Goal: Task Accomplishment & Management: Complete application form

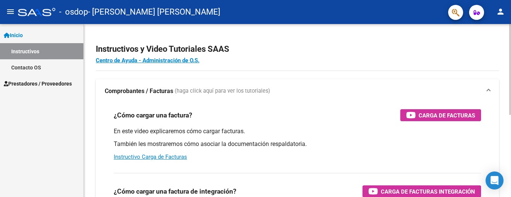
scroll to position [156, 0]
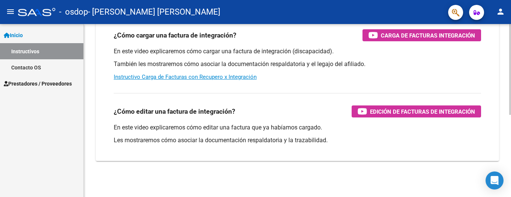
click at [505, 158] on div at bounding box center [511, 110] width 2 height 173
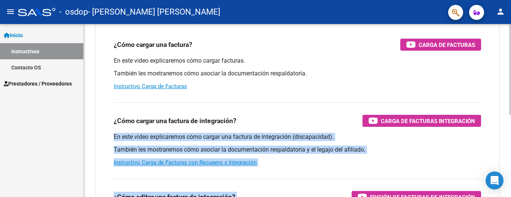
click at [505, 27] on div "Instructivos y Video Tutoriales SAAS Centro de Ayuda - Administración de O.S. C…" at bounding box center [298, 118] width 429 height 328
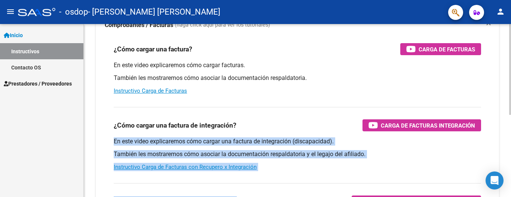
scroll to position [0, 0]
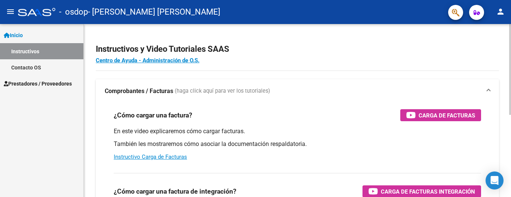
click at [505, 27] on div at bounding box center [511, 110] width 2 height 173
click at [505, 27] on div at bounding box center [511, 69] width 2 height 91
click at [8, 12] on mat-icon "menu" at bounding box center [10, 11] width 9 height 9
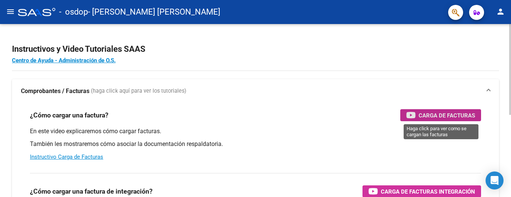
click at [426, 114] on span "Carga de Facturas" at bounding box center [447, 114] width 57 height 9
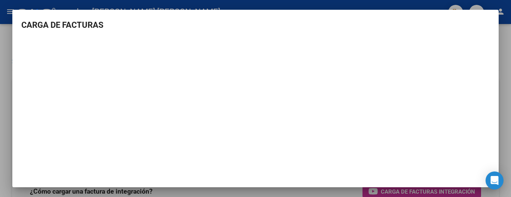
scroll to position [26, 0]
click at [505, 93] on div at bounding box center [255, 98] width 511 height 197
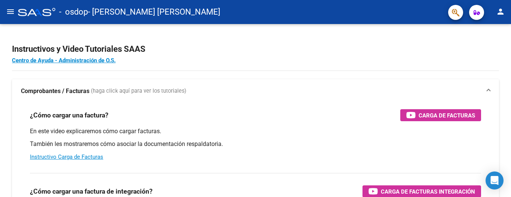
click at [9, 7] on mat-icon "menu" at bounding box center [10, 11] width 9 height 9
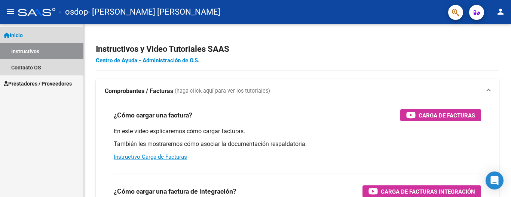
click at [18, 39] on span "Inicio" at bounding box center [13, 35] width 19 height 8
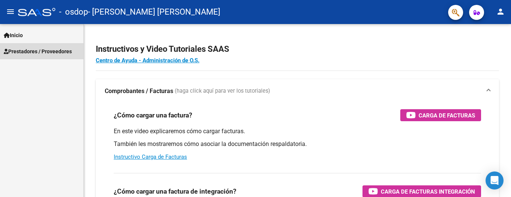
click at [19, 50] on span "Prestadores / Proveedores" at bounding box center [38, 51] width 68 height 8
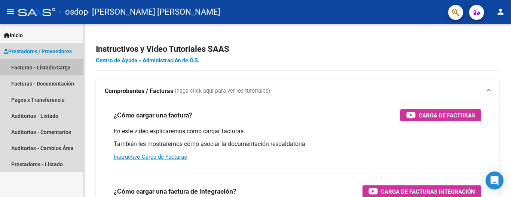
click at [24, 67] on link "Facturas - Listado/Carga" at bounding box center [41, 67] width 83 height 16
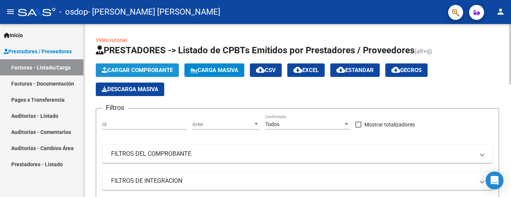
click at [124, 71] on span "Cargar Comprobante" at bounding box center [137, 70] width 71 height 7
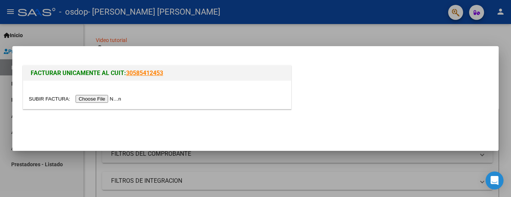
click at [107, 98] on input "file" at bounding box center [76, 99] width 95 height 8
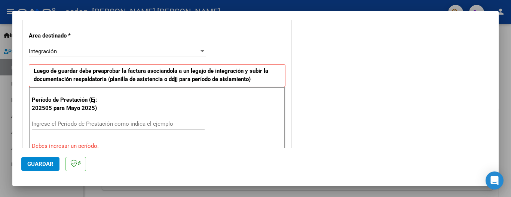
scroll to position [180, 0]
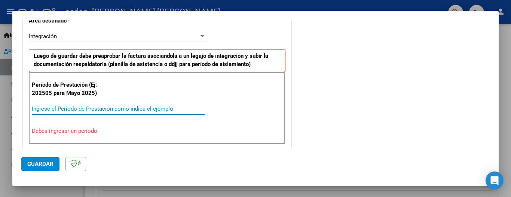
click at [57, 106] on input "Ingrese el Período de Prestación como indica el ejemplo" at bounding box center [118, 108] width 173 height 7
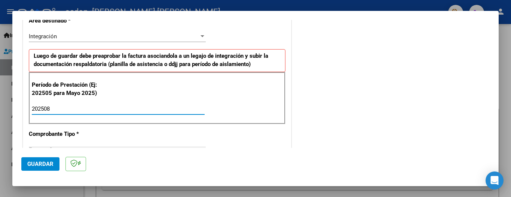
type input "202508"
click at [43, 163] on span "Guardar" at bounding box center [40, 163] width 26 height 7
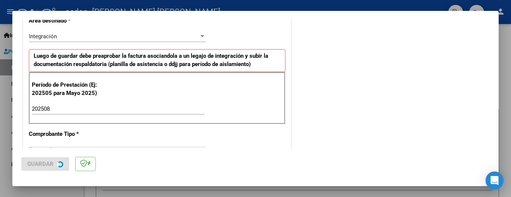
scroll to position [0, 0]
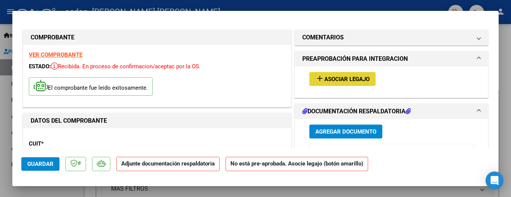
click at [343, 76] on span "Asociar Legajo" at bounding box center [347, 79] width 45 height 7
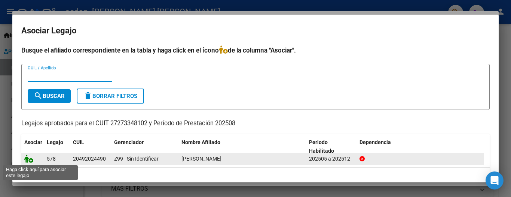
click at [28, 158] on icon at bounding box center [28, 158] width 9 height 8
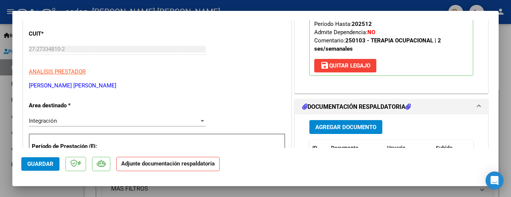
scroll to position [125, 0]
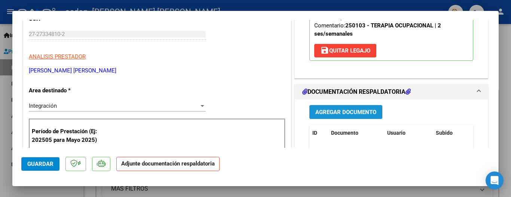
click at [335, 109] on span "Agregar Documento" at bounding box center [346, 112] width 61 height 7
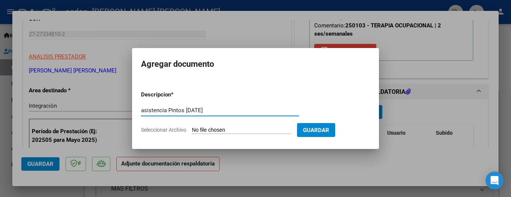
type input "asistencia Pintos [DATE]"
click at [222, 131] on input "Seleccionar Archivo" at bounding box center [241, 130] width 99 height 7
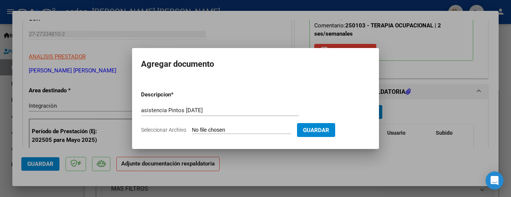
type input "C:\fakepath\asistencia [DATE] Pintos.pdf"
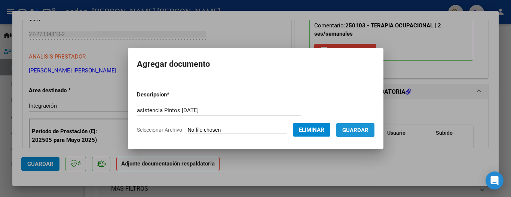
click at [359, 135] on button "Guardar" at bounding box center [356, 130] width 38 height 14
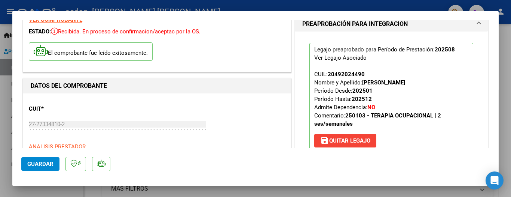
scroll to position [0, 0]
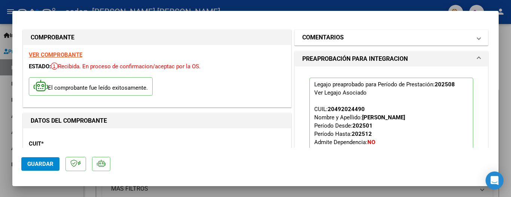
click at [475, 41] on mat-expansion-panel-header "COMENTARIOS" at bounding box center [391, 37] width 193 height 15
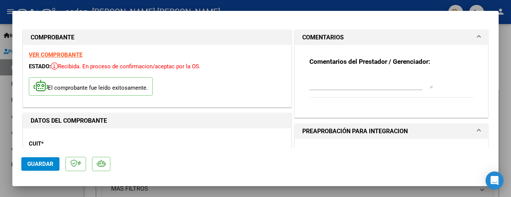
click at [478, 34] on span at bounding box center [479, 37] width 3 height 9
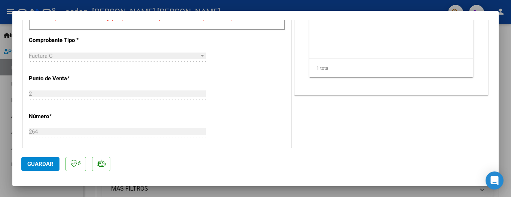
scroll to position [340, 0]
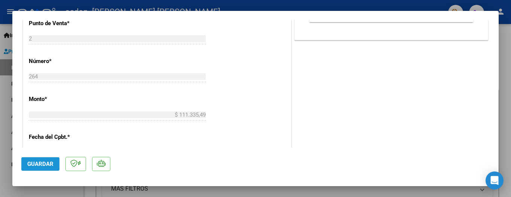
click at [38, 162] on span "Guardar" at bounding box center [40, 163] width 26 height 7
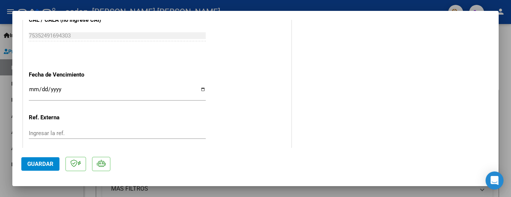
scroll to position [543, 0]
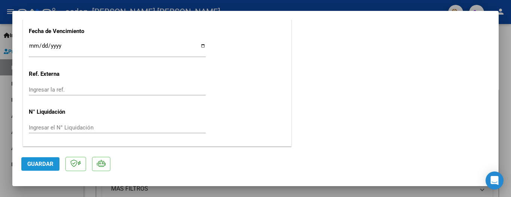
click at [45, 162] on span "Guardar" at bounding box center [40, 163] width 26 height 7
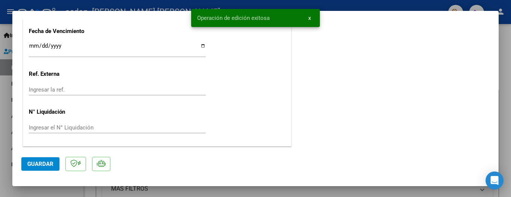
click at [502, 58] on div at bounding box center [255, 98] width 511 height 197
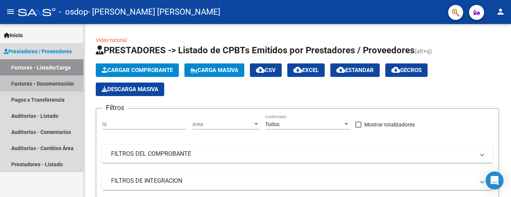
click at [41, 84] on link "Facturas - Documentación" at bounding box center [41, 83] width 83 height 16
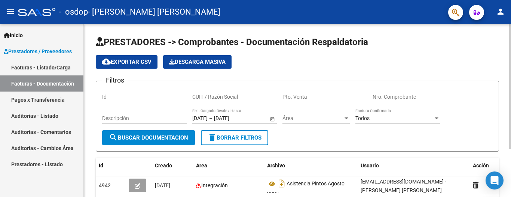
scroll to position [66, 0]
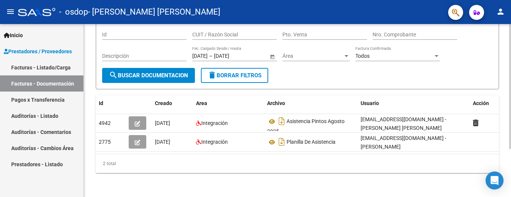
click at [505, 165] on div at bounding box center [511, 110] width 2 height 173
